Goal: Task Accomplishment & Management: Use online tool/utility

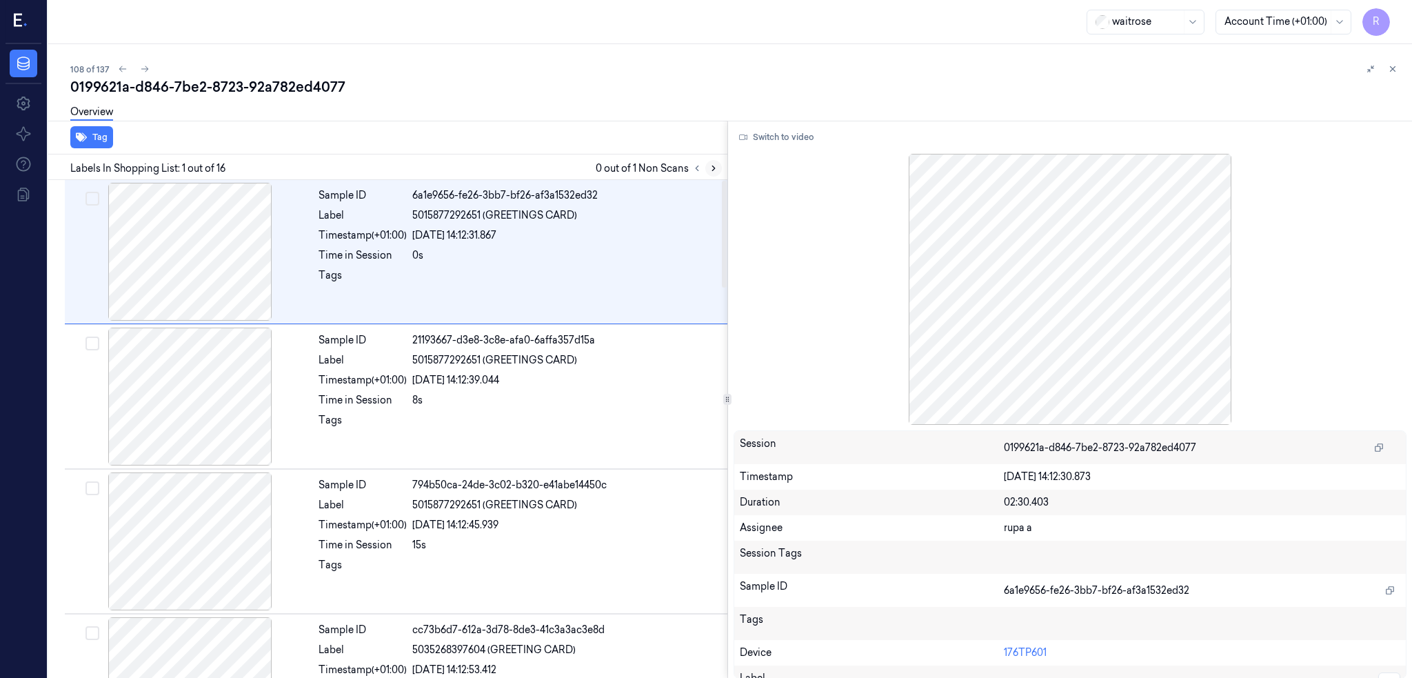
click at [718, 168] on icon at bounding box center [714, 168] width 10 height 10
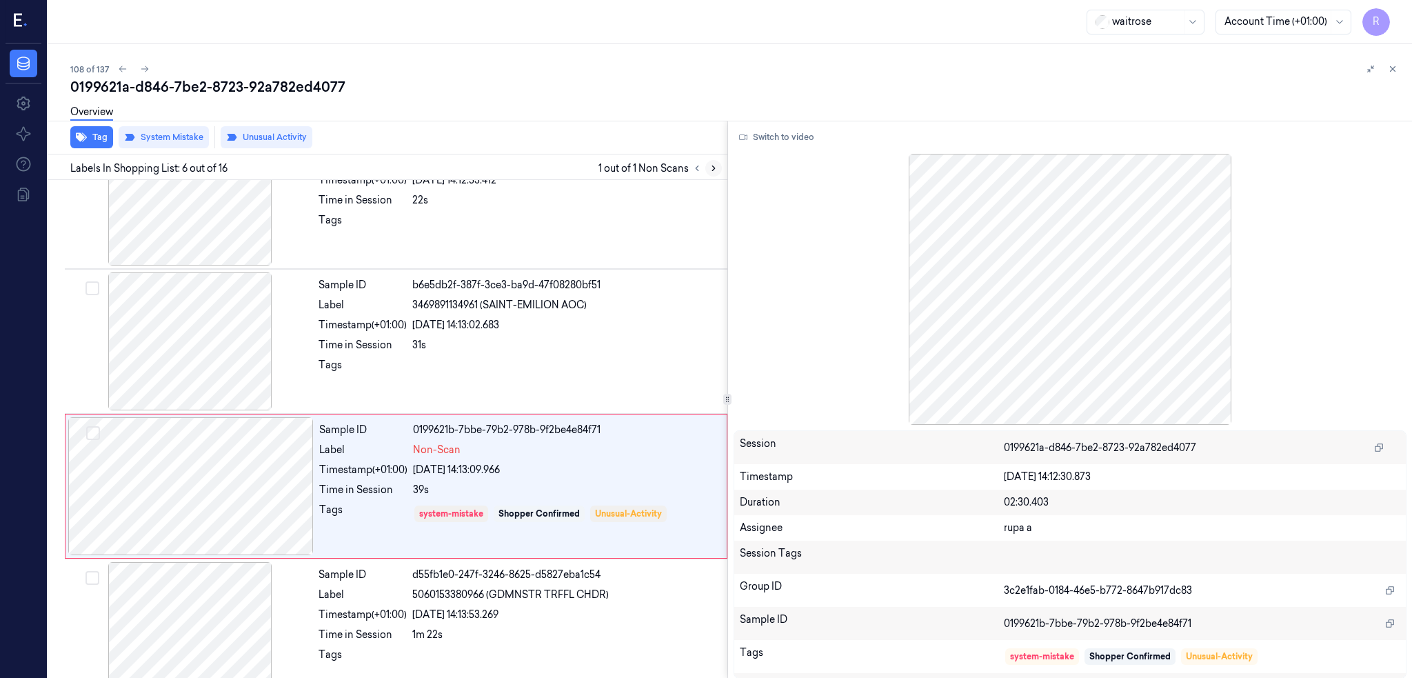
scroll to position [546, 0]
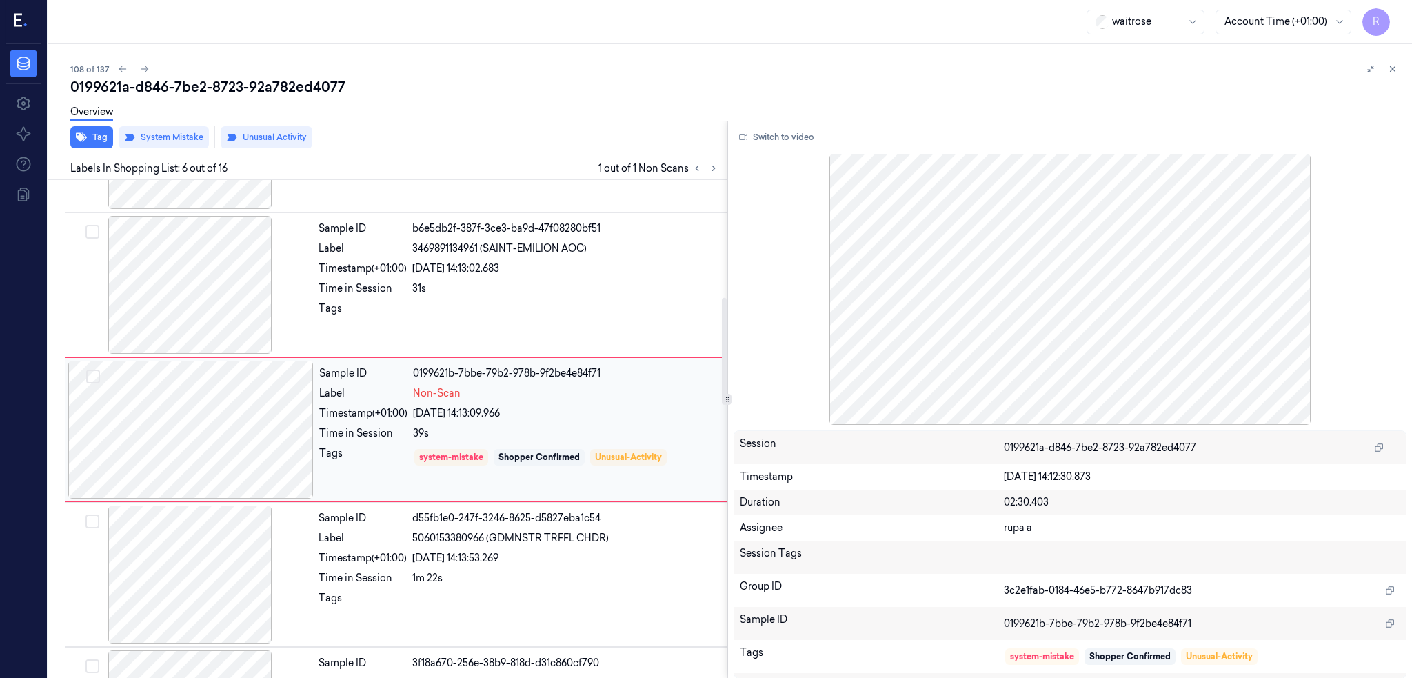
click at [211, 422] on div at bounding box center [190, 430] width 245 height 138
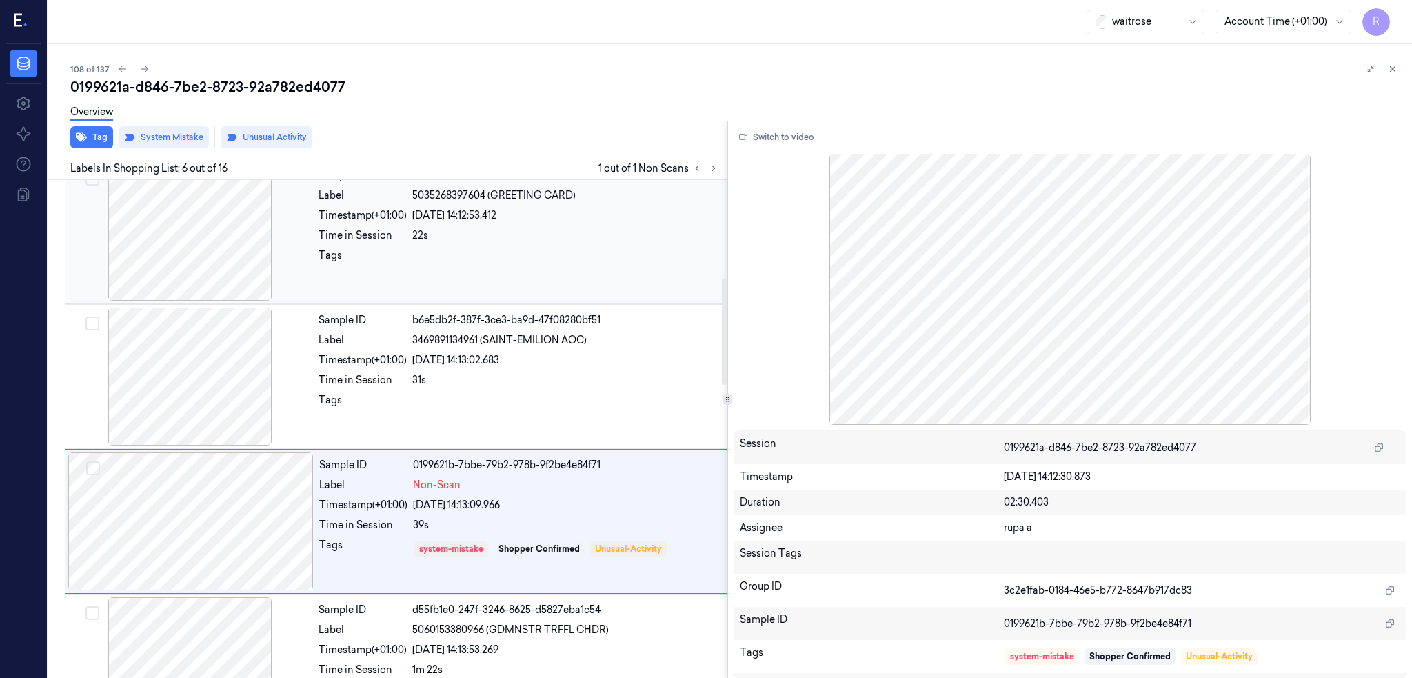
click at [185, 253] on div at bounding box center [190, 232] width 245 height 138
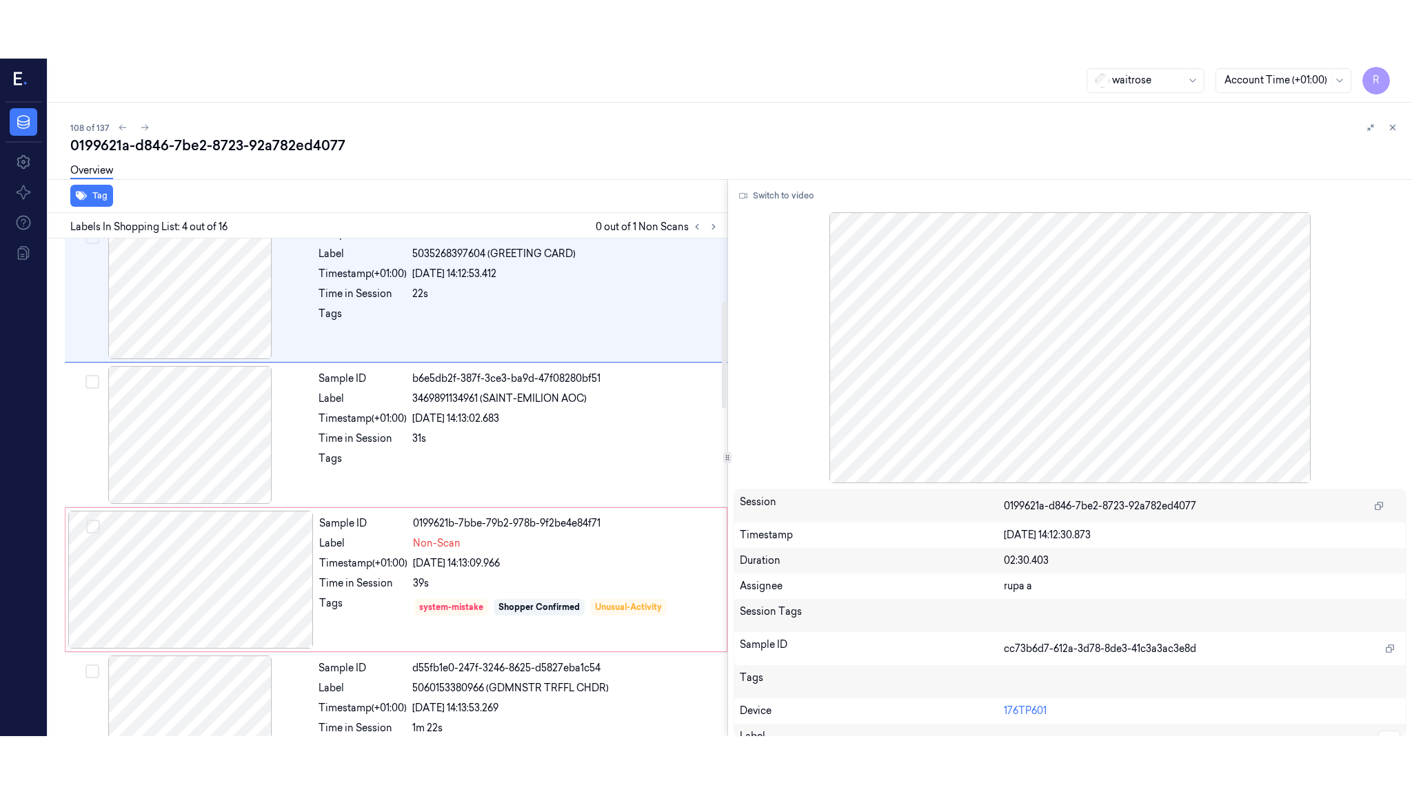
scroll to position [256, 0]
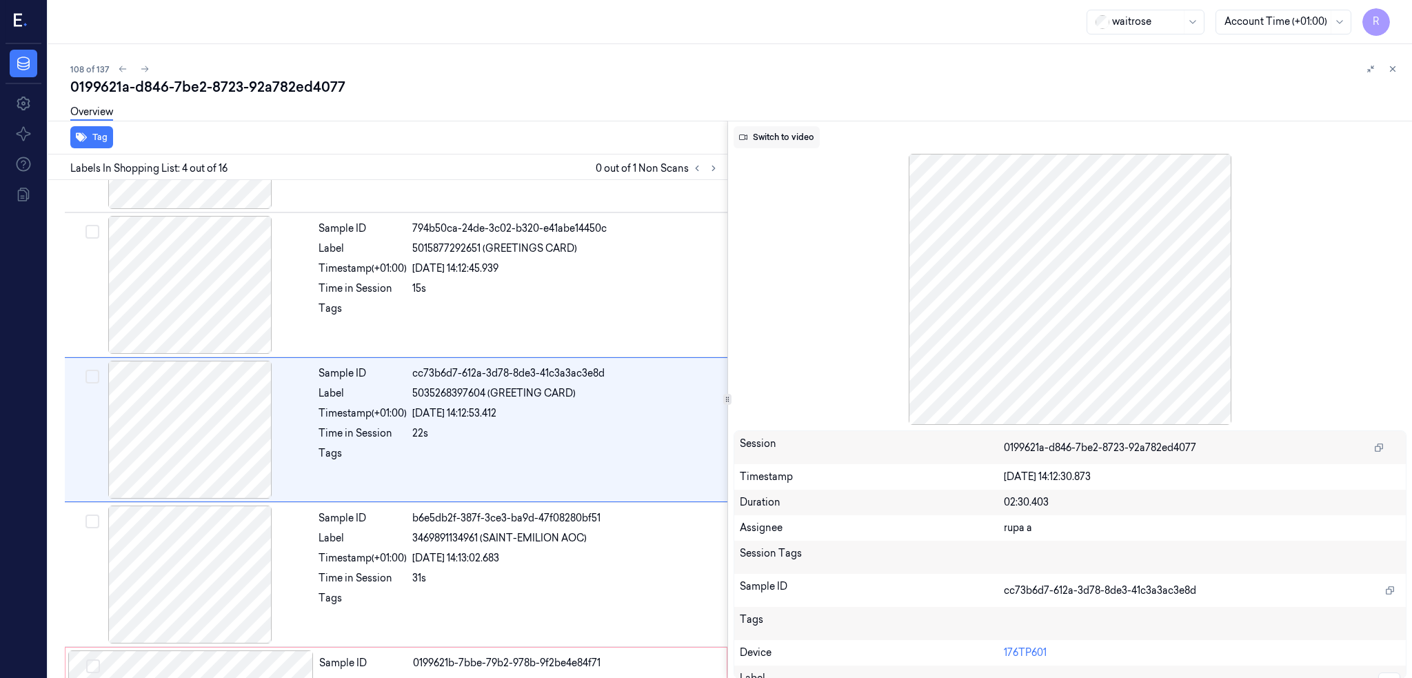
click at [809, 141] on button "Switch to video" at bounding box center [777, 137] width 86 height 22
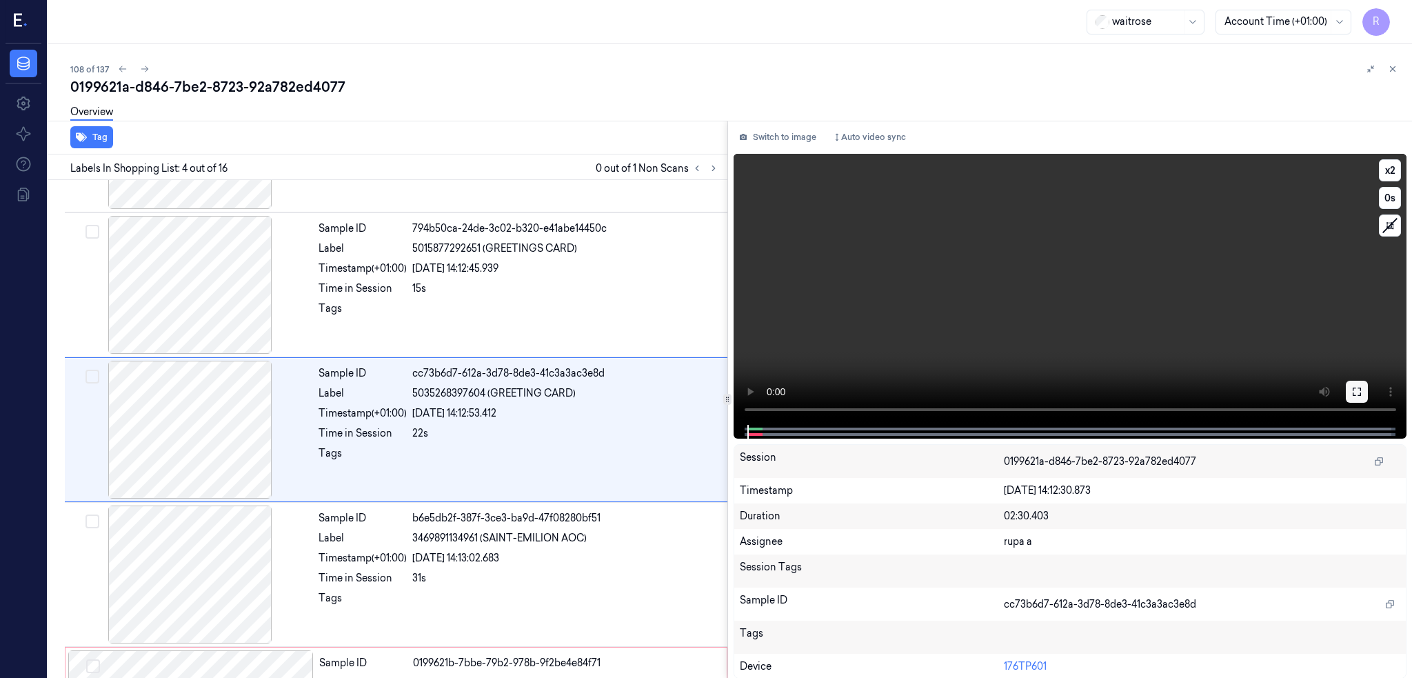
click at [1362, 388] on icon at bounding box center [1356, 391] width 11 height 11
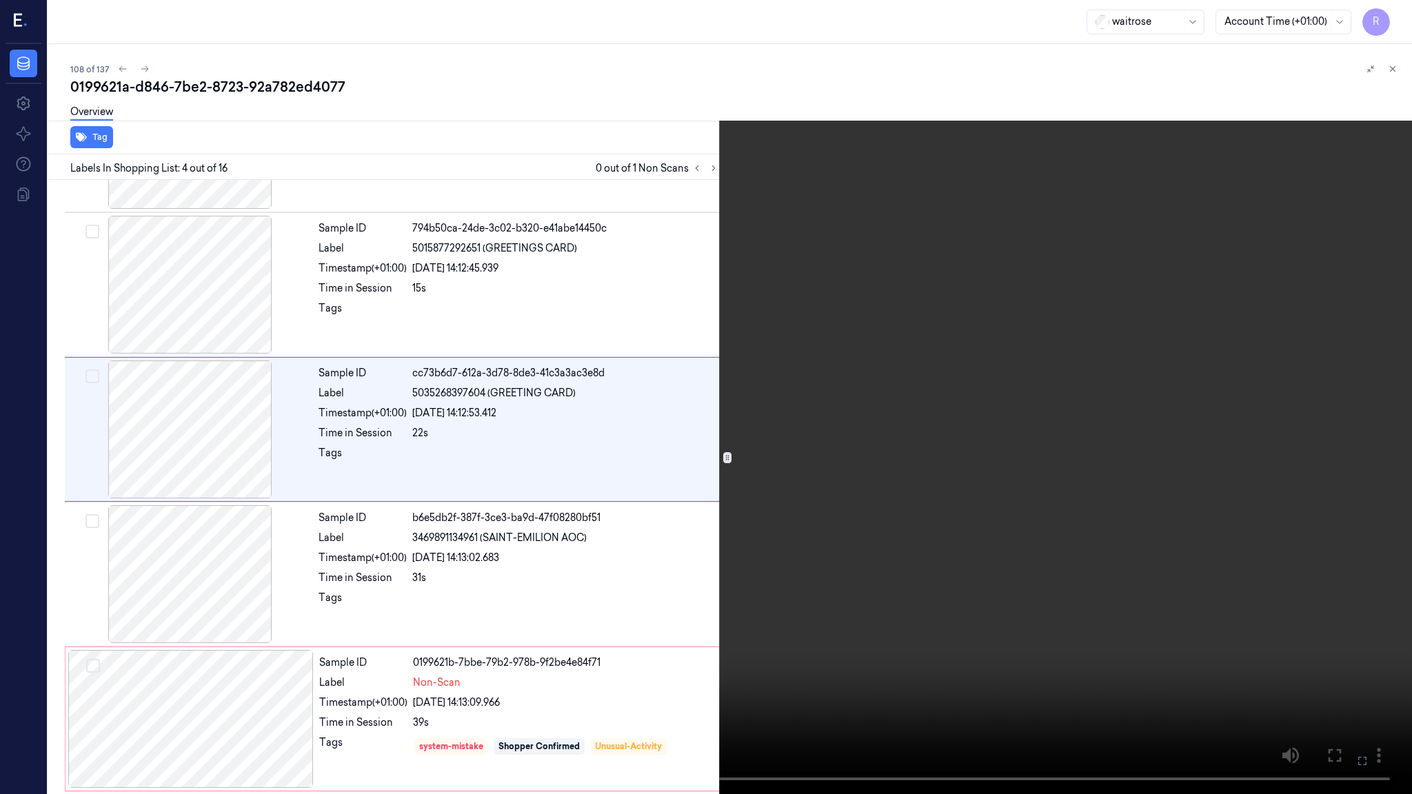
click at [1011, 515] on video at bounding box center [706, 397] width 1412 height 794
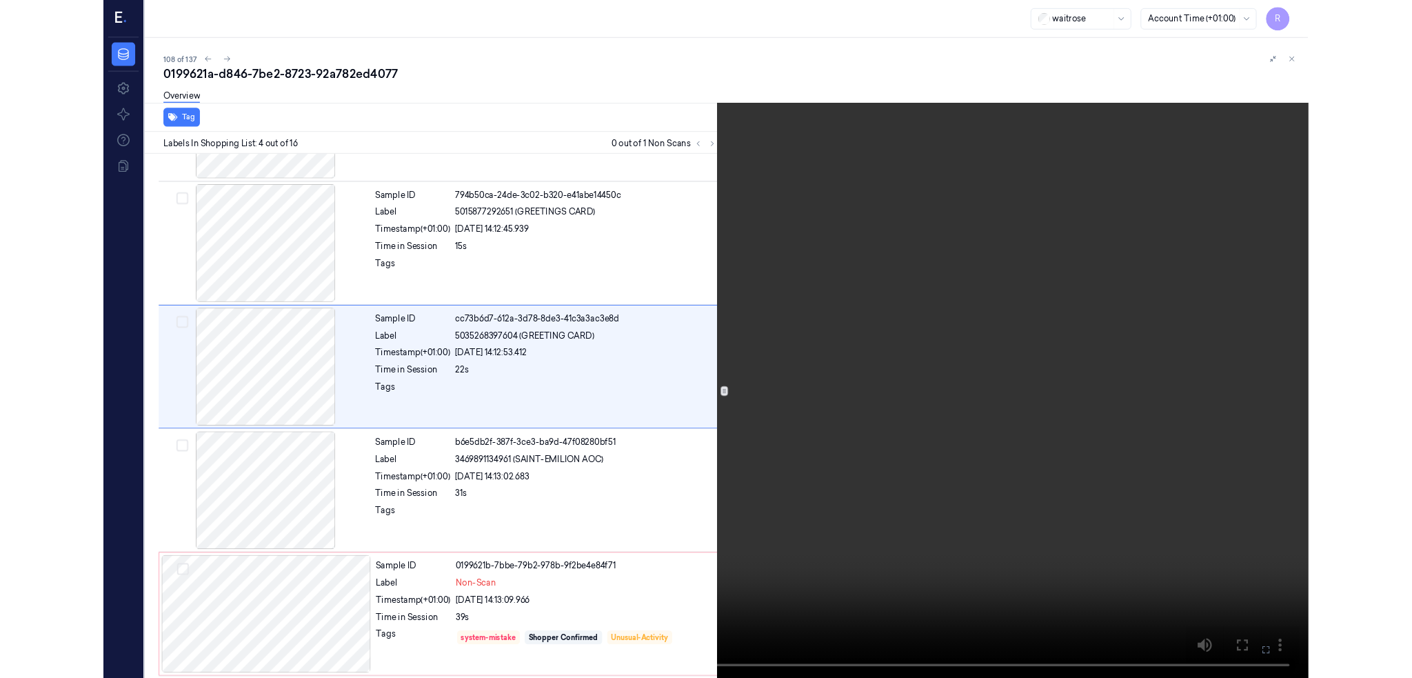
scroll to position [199, 0]
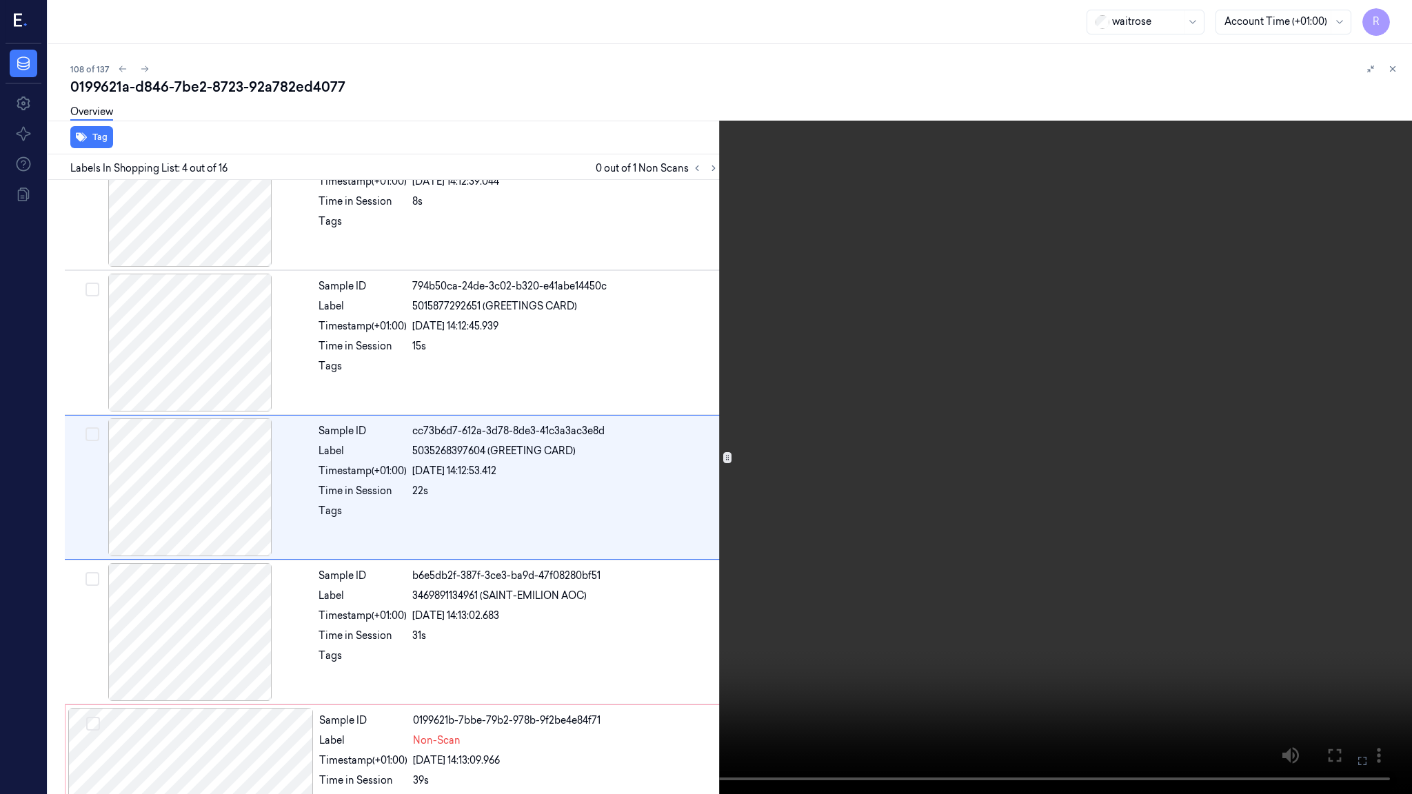
click at [643, 581] on video at bounding box center [706, 397] width 1412 height 794
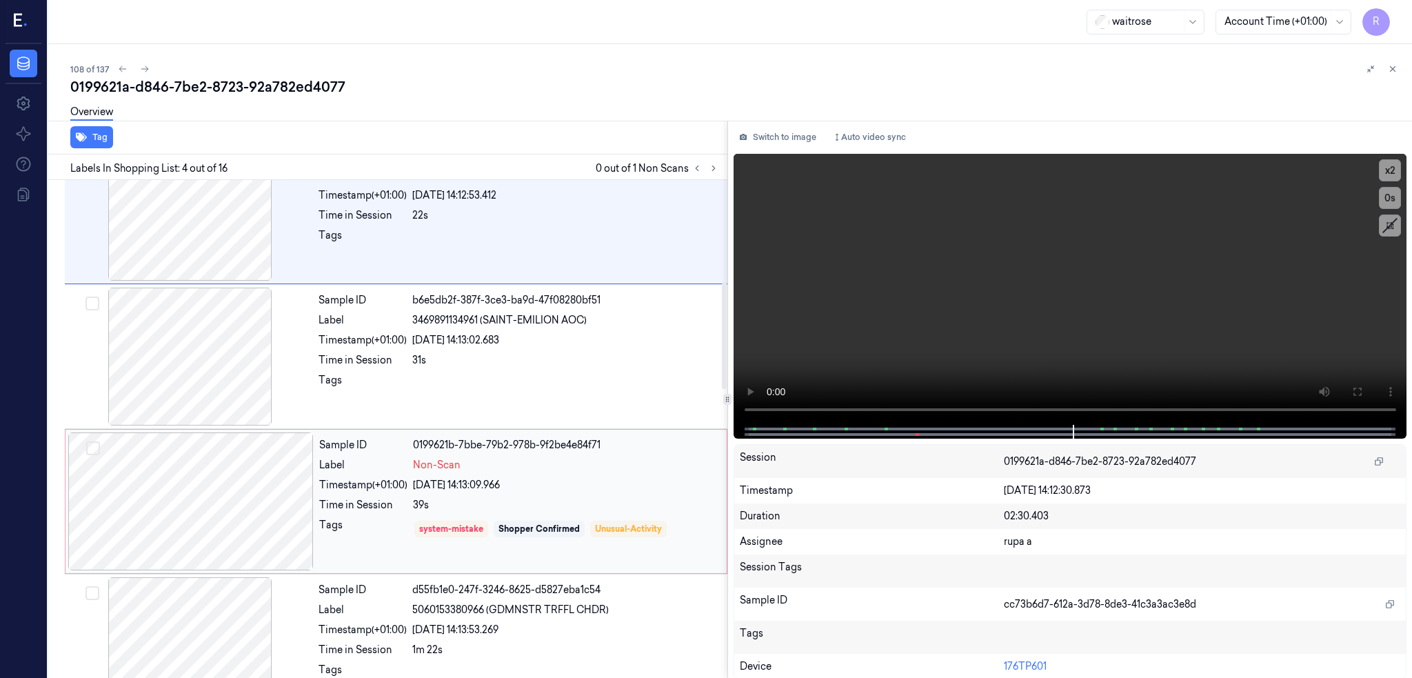
click at [212, 500] on div at bounding box center [190, 501] width 245 height 138
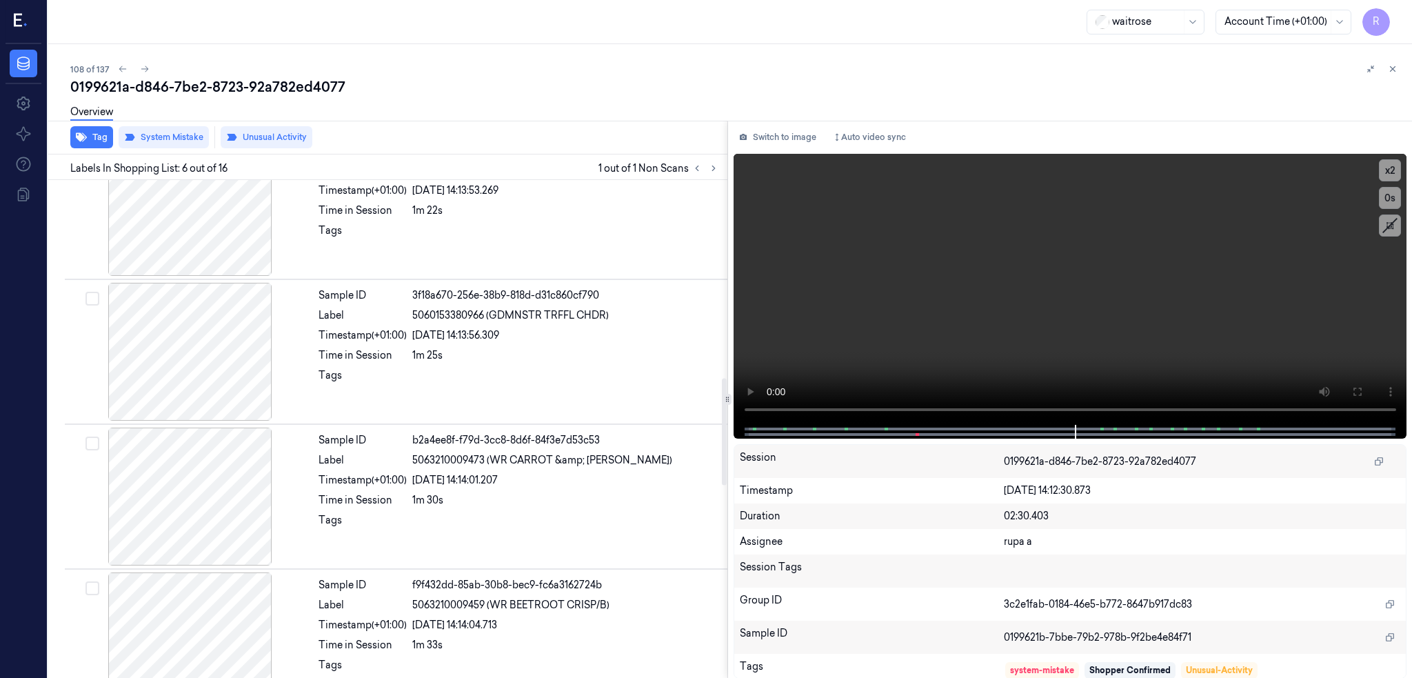
scroll to position [1189, 0]
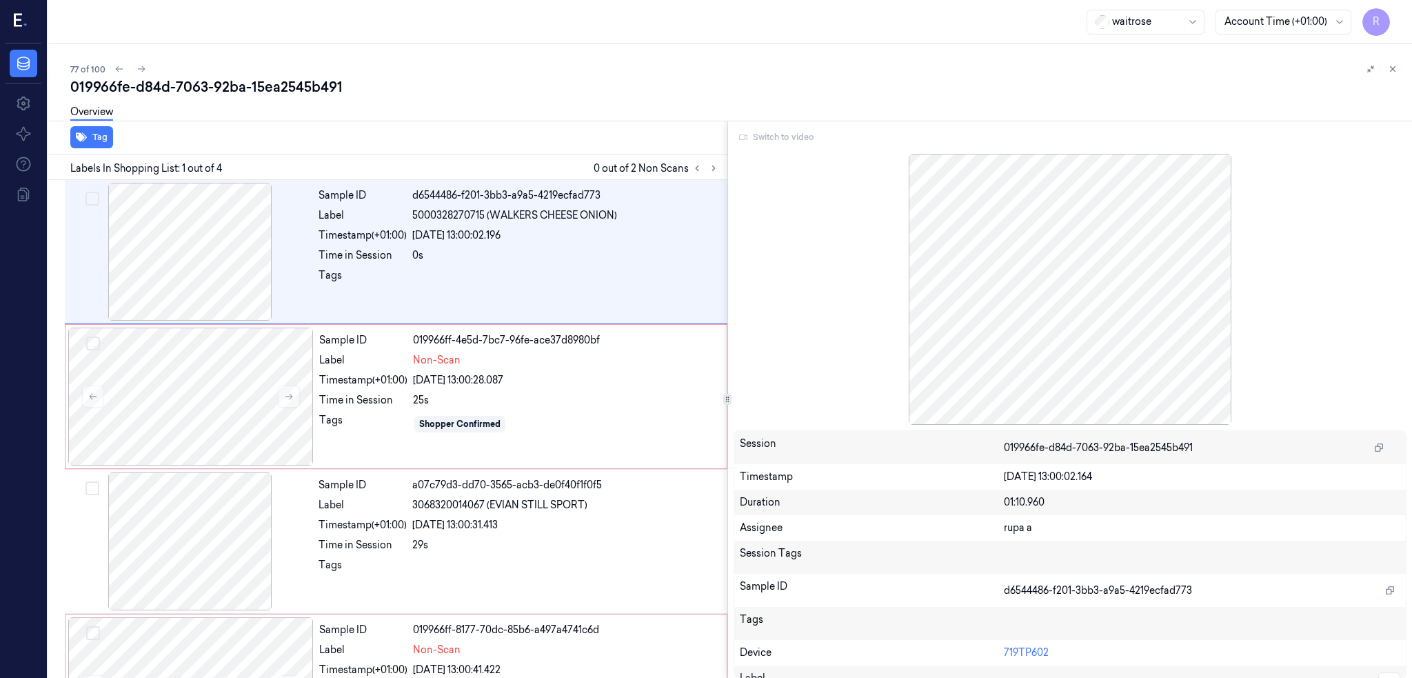
click at [798, 137] on div "Switch to video" at bounding box center [1071, 137] width 674 height 22
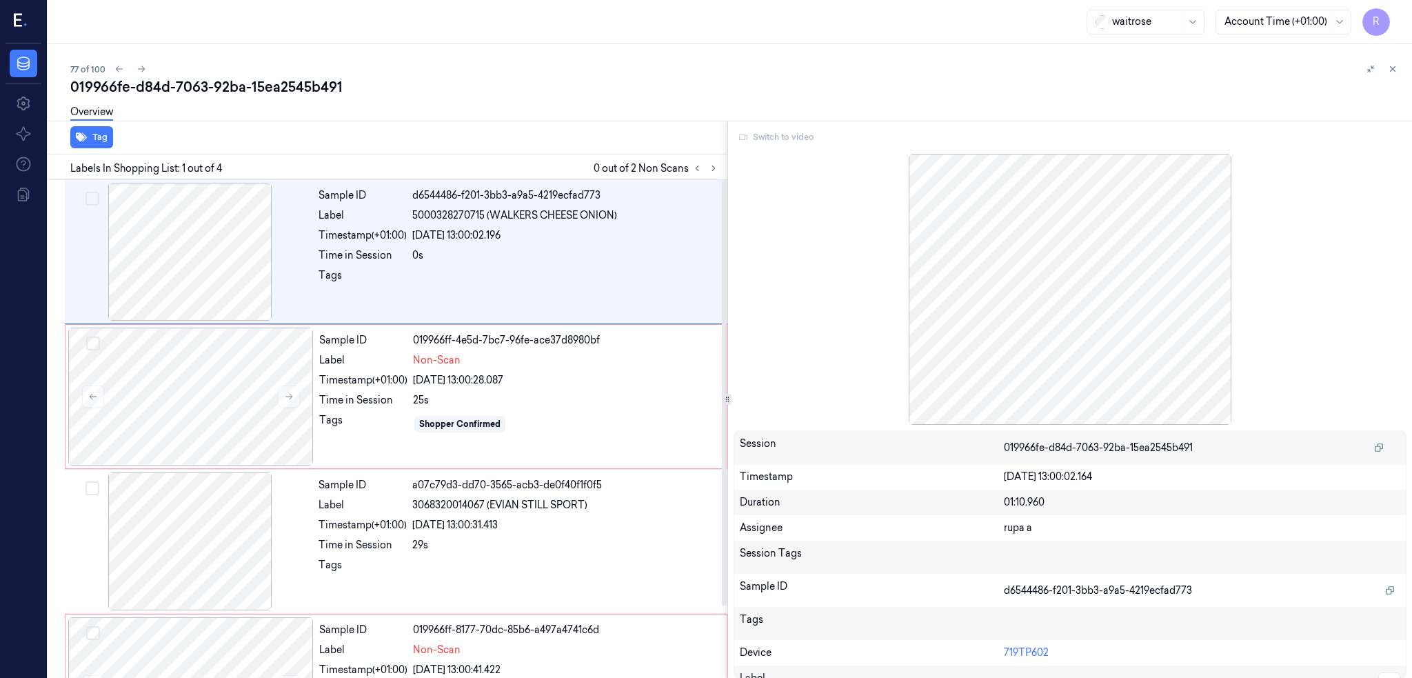
click at [814, 123] on div "Switch to video Session 019966fe-d84d-7063-92ba-15ea2545b491 Timestamp 20/09/20…" at bounding box center [1070, 400] width 685 height 558
click at [809, 141] on div "Switch to video" at bounding box center [1071, 137] width 674 height 22
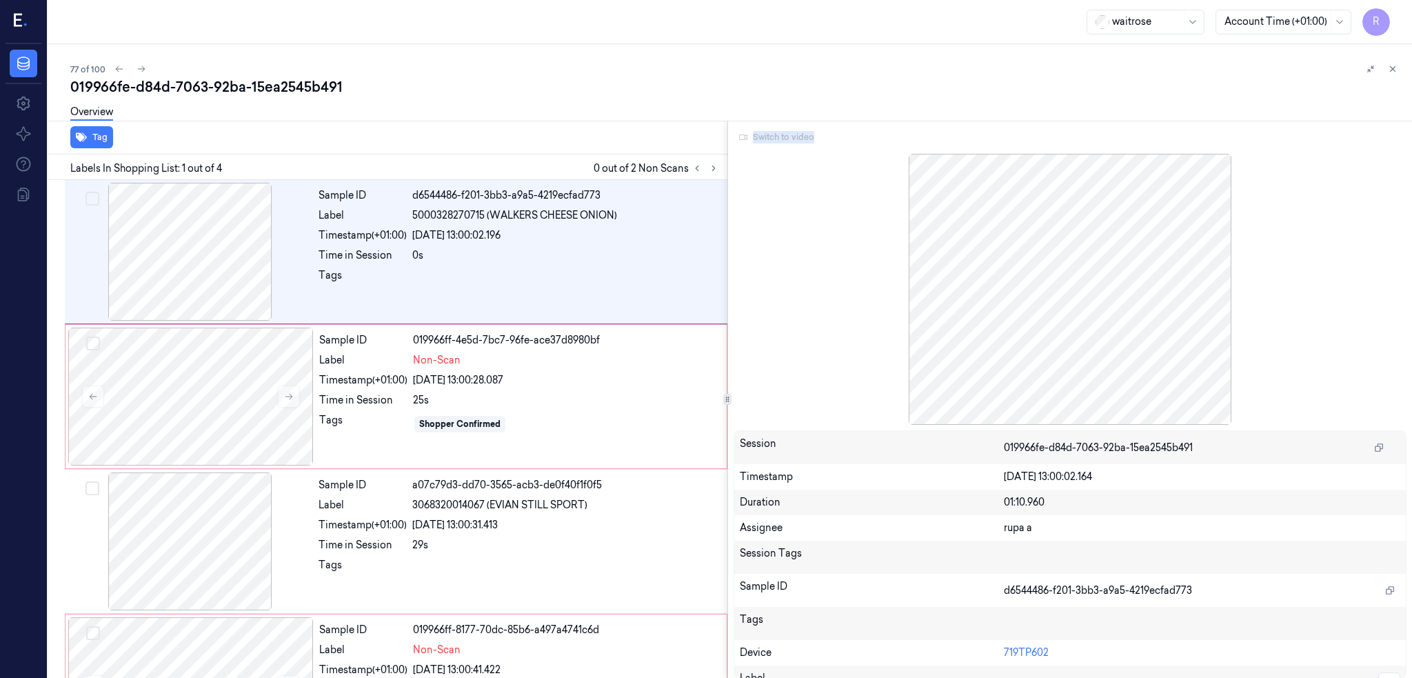
click at [809, 141] on div "Switch to video" at bounding box center [1071, 137] width 674 height 22
click at [749, 95] on div "019966fe-d84d-7063-92ba-15ea2545b491" at bounding box center [735, 86] width 1331 height 19
